Goal: Task Accomplishment & Management: Manage account settings

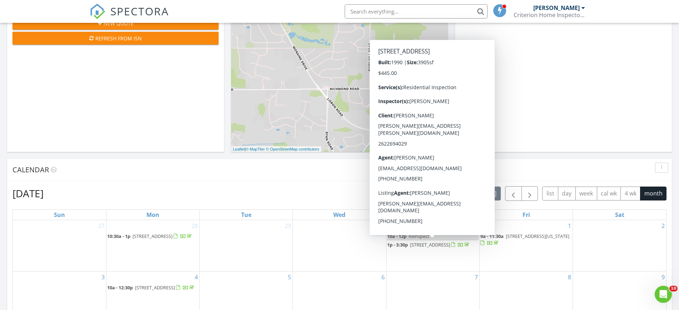
scroll to position [89, 0]
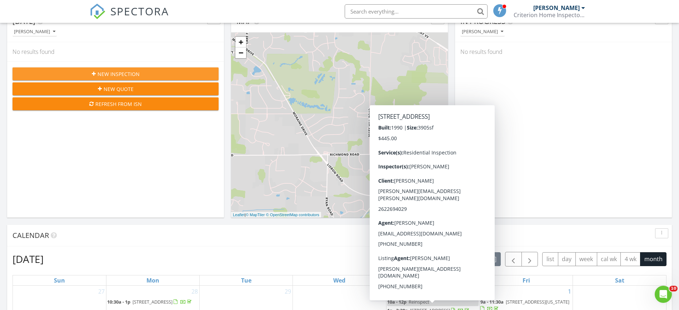
click at [113, 71] on span "New Inspection" at bounding box center [118, 73] width 42 height 7
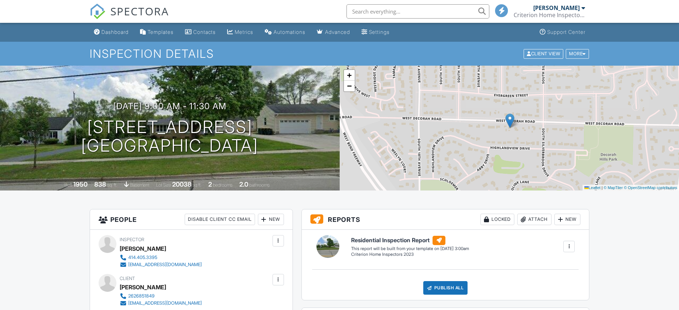
drag, startPoint x: 0, startPoint y: 0, endPoint x: 359, endPoint y: 110, distance: 375.9
click at [113, 31] on div "Dashboard" at bounding box center [114, 32] width 27 height 6
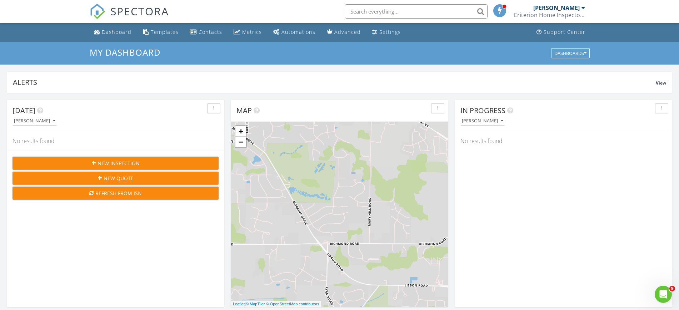
click at [562, 8] on div "[PERSON_NAME]" at bounding box center [556, 7] width 46 height 7
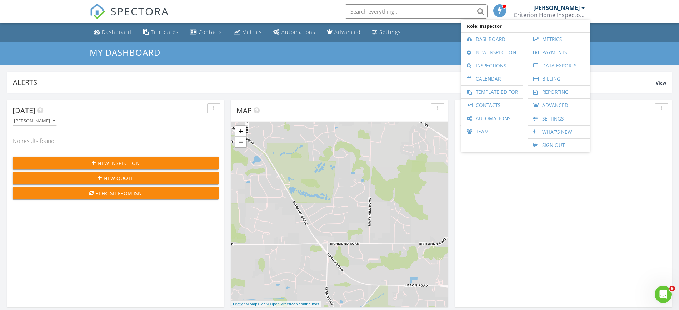
click at [561, 144] on link "Sign Out" at bounding box center [558, 145] width 55 height 13
